Goal: Transaction & Acquisition: Book appointment/travel/reservation

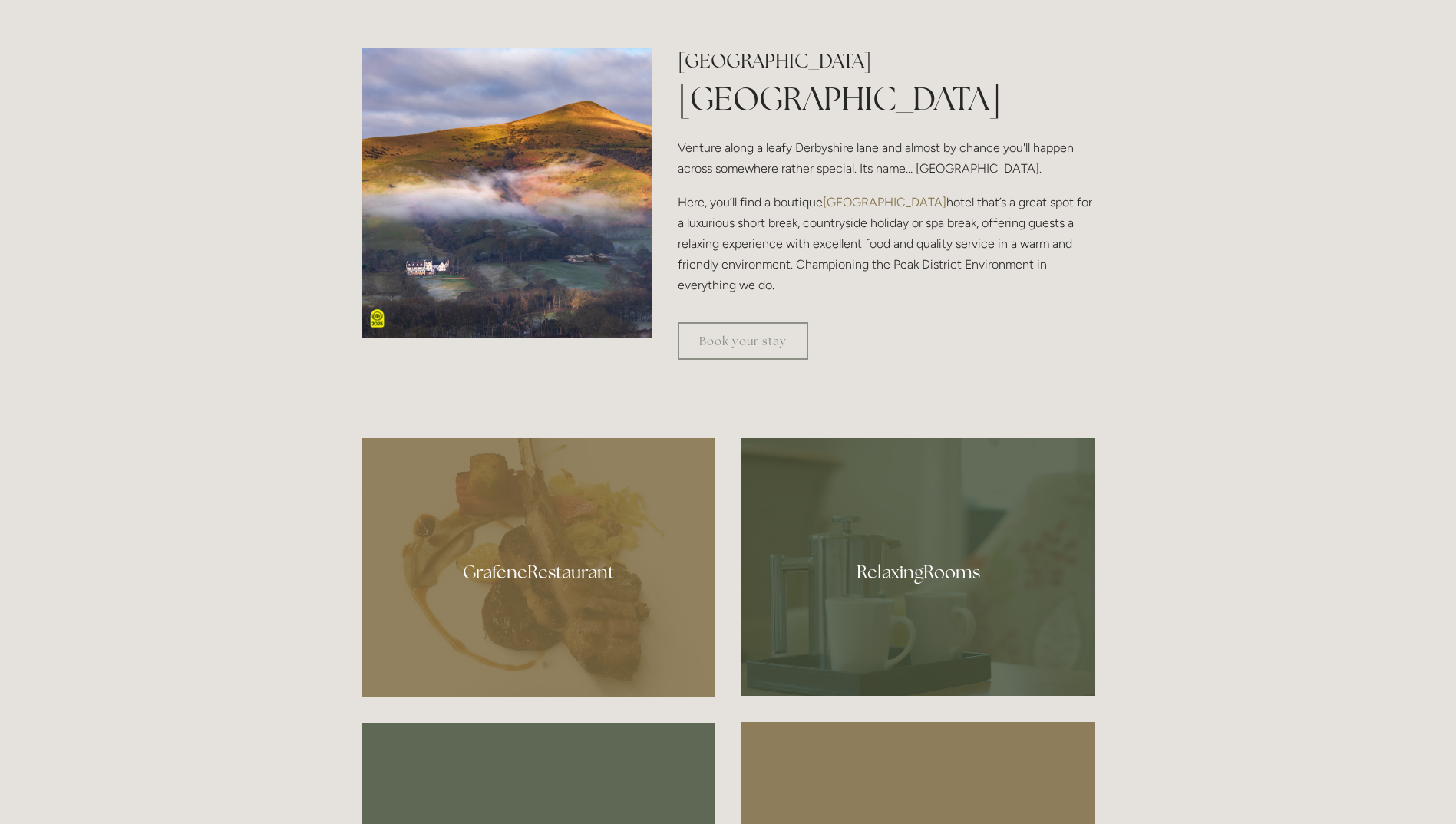
scroll to position [691, 0]
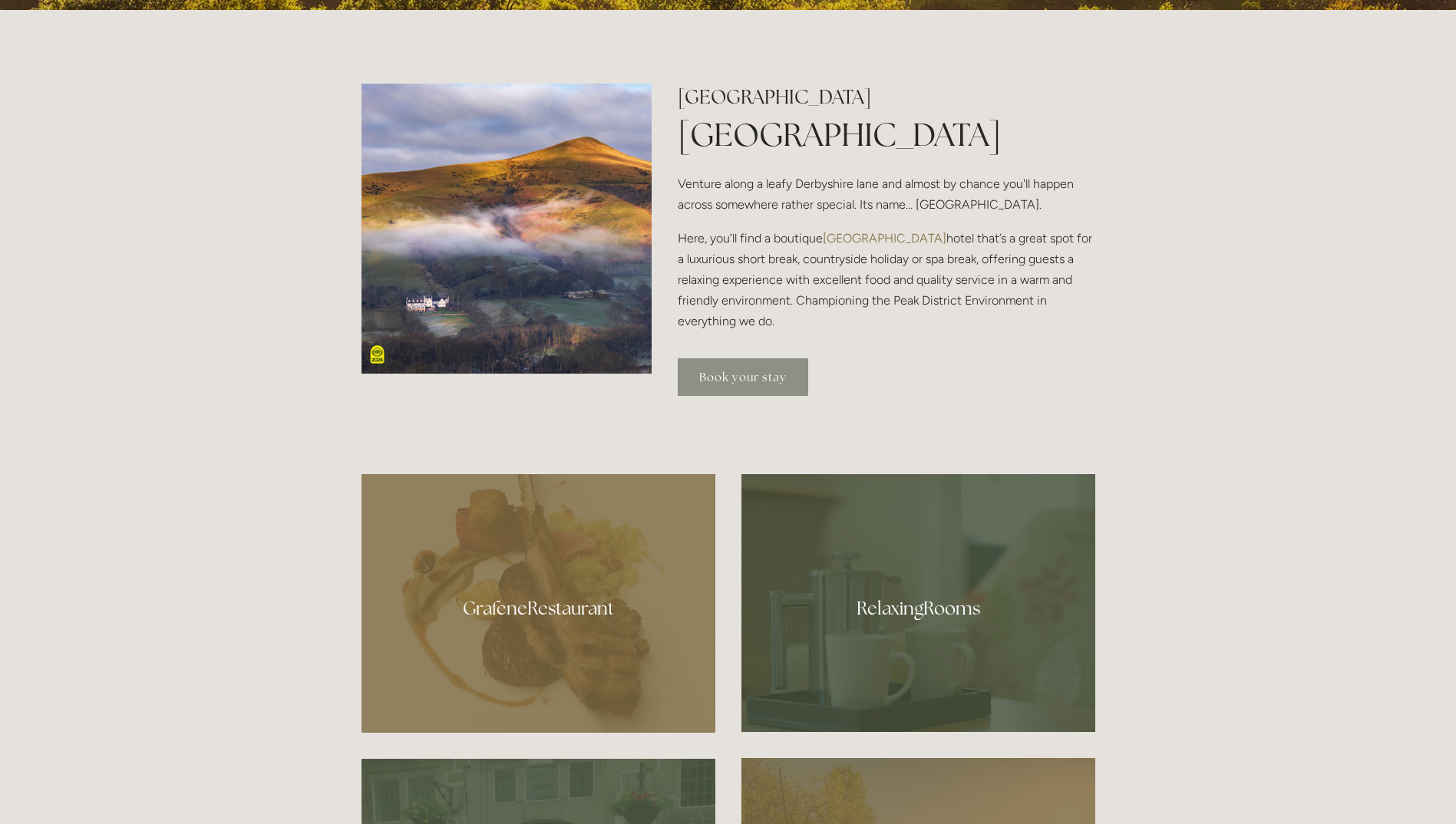
click at [750, 376] on link "Book your stay" at bounding box center [743, 377] width 130 height 37
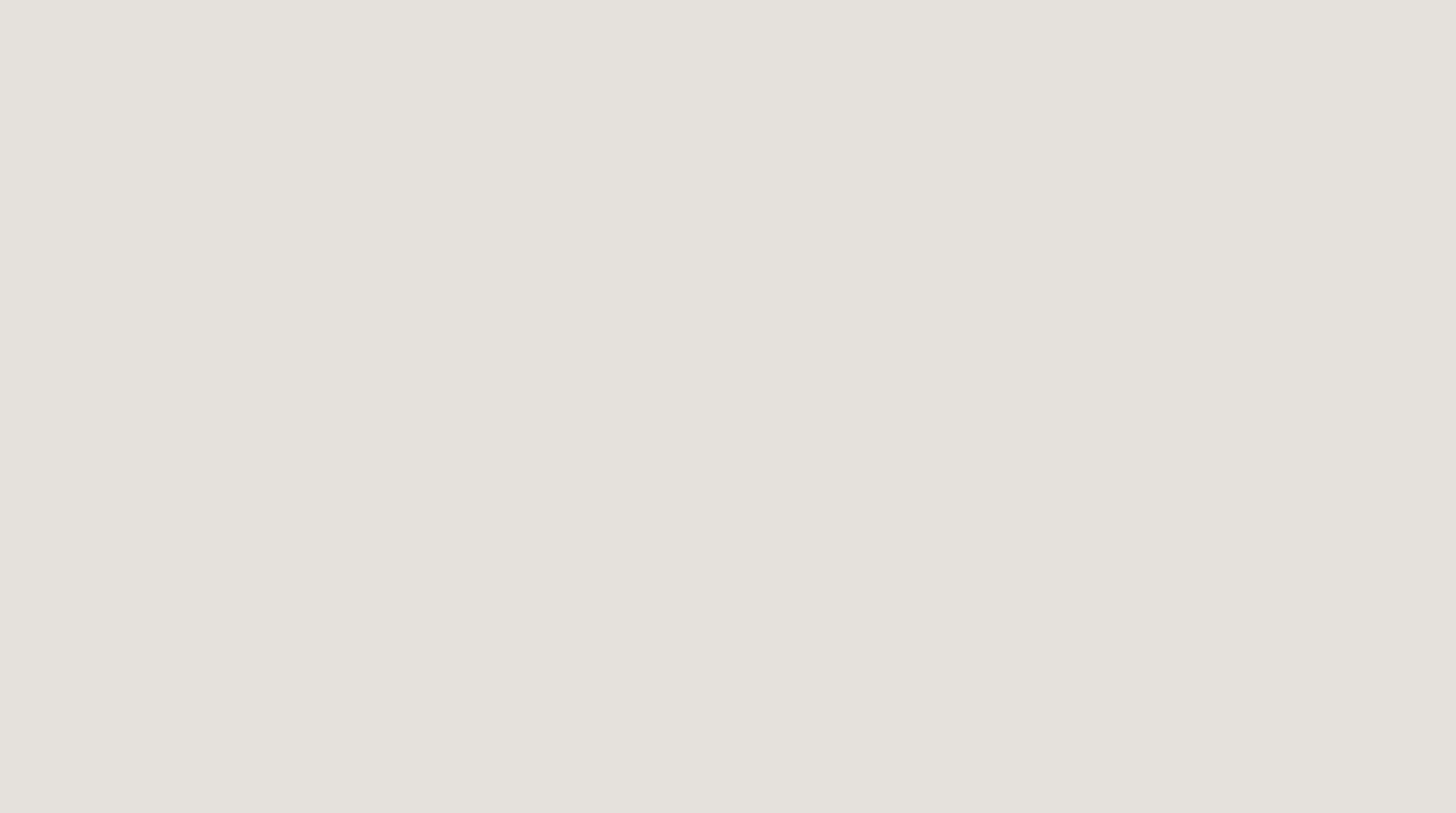
scroll to position [1613, 0]
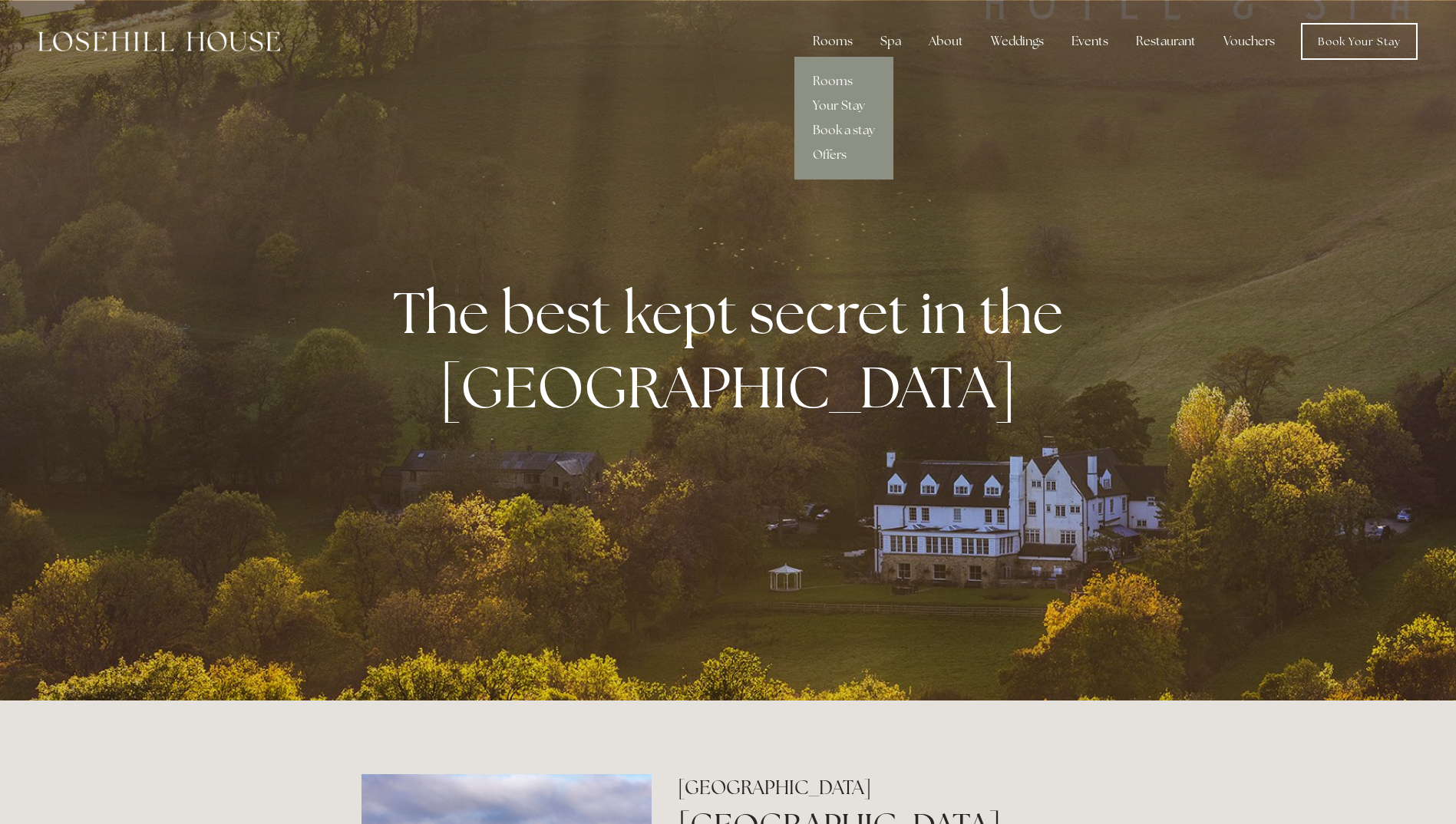
click at [849, 37] on div "Rooms" at bounding box center [833, 41] width 65 height 31
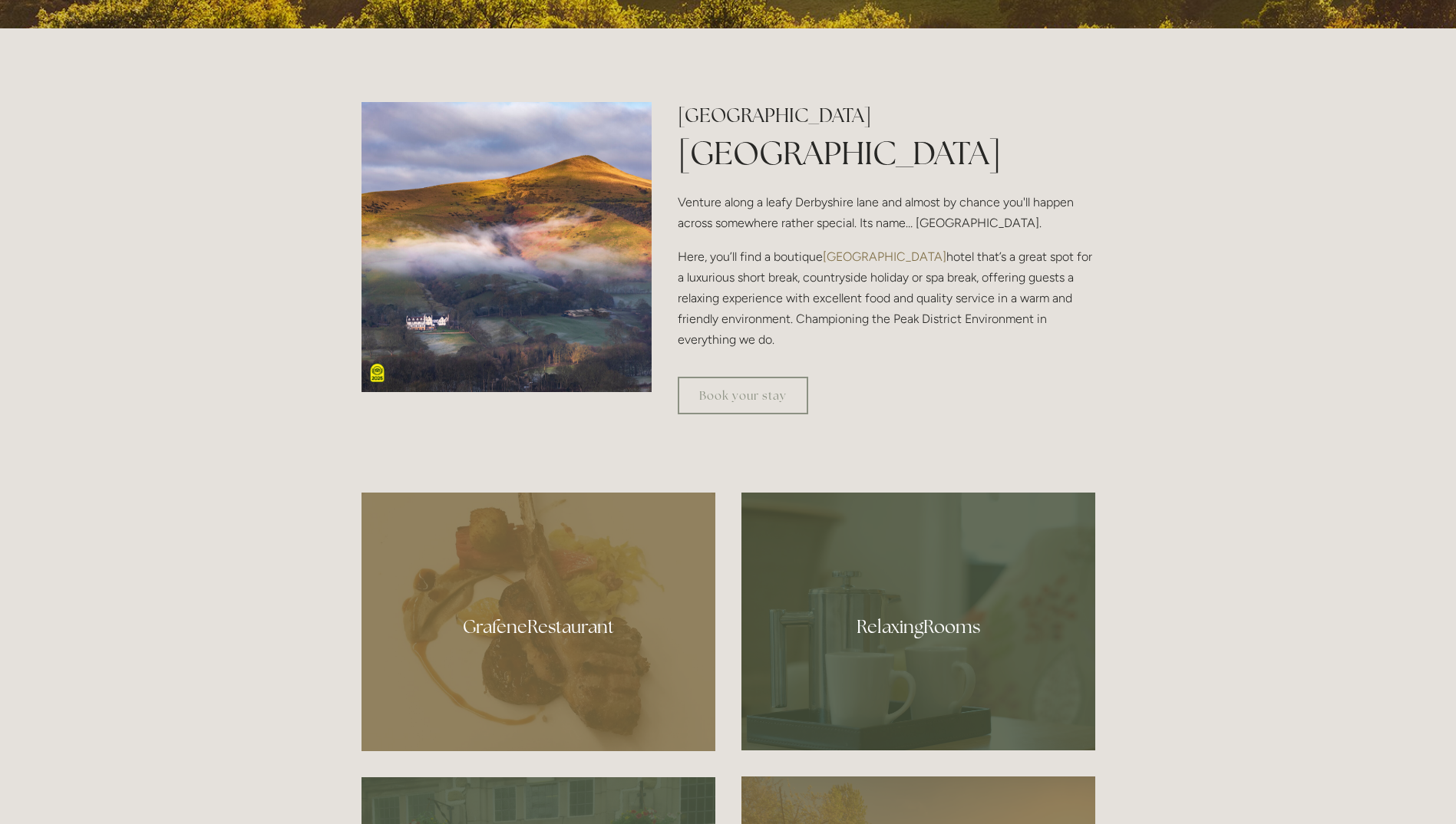
scroll to position [614, 0]
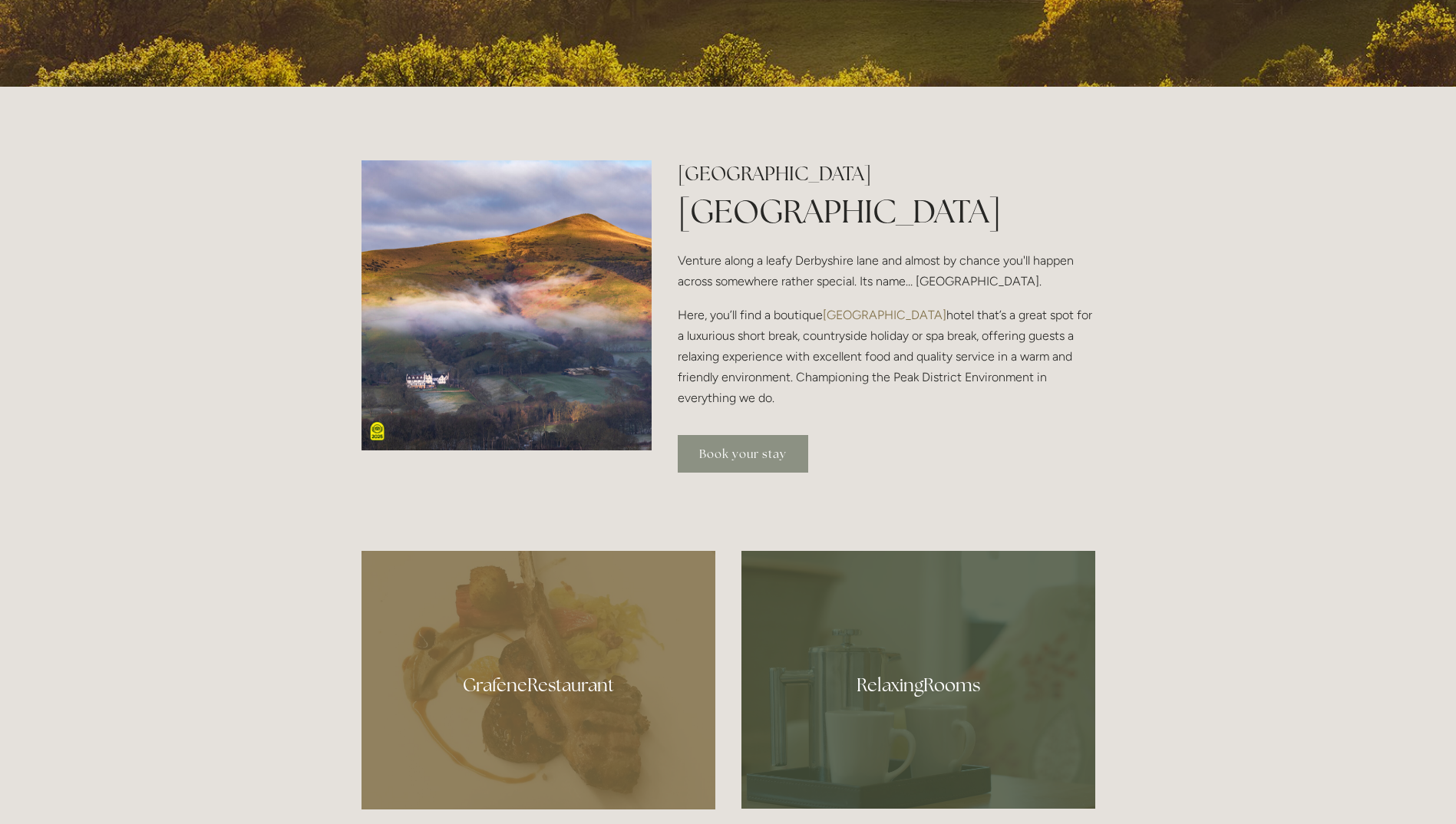
click at [743, 454] on link "Book your stay" at bounding box center [743, 454] width 130 height 37
